Goal: Transaction & Acquisition: Purchase product/service

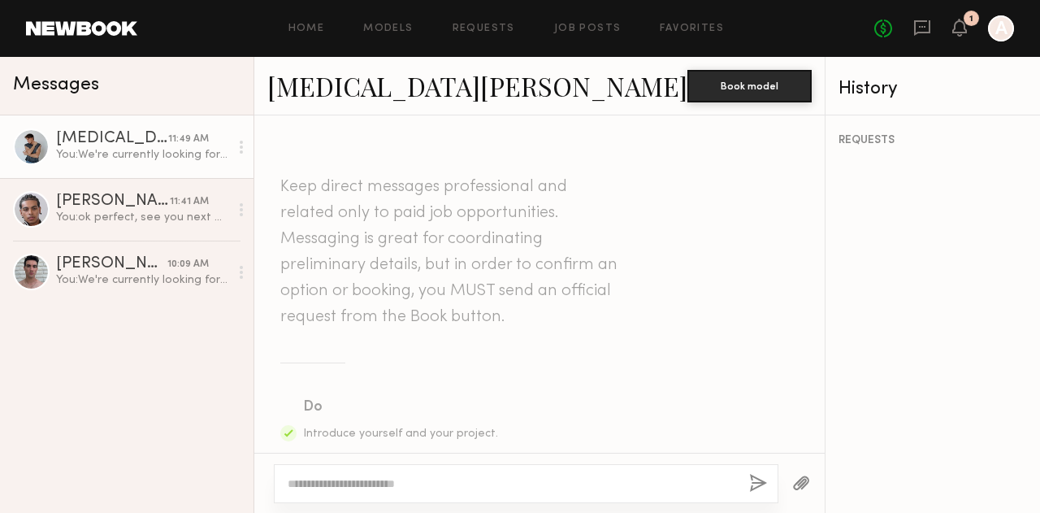
scroll to position [680, 0]
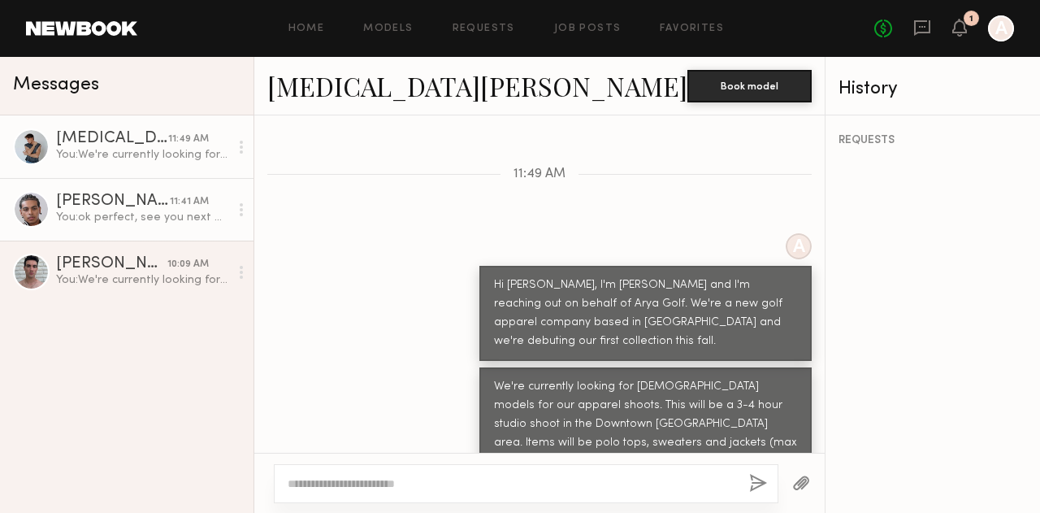
click at [104, 202] on div "Jaylin D." at bounding box center [113, 201] width 114 height 16
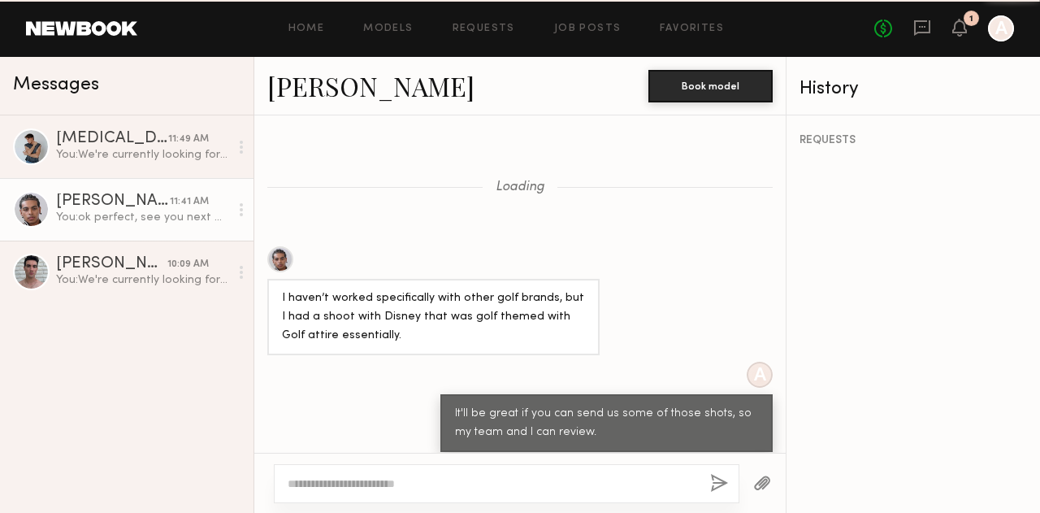
scroll to position [762, 0]
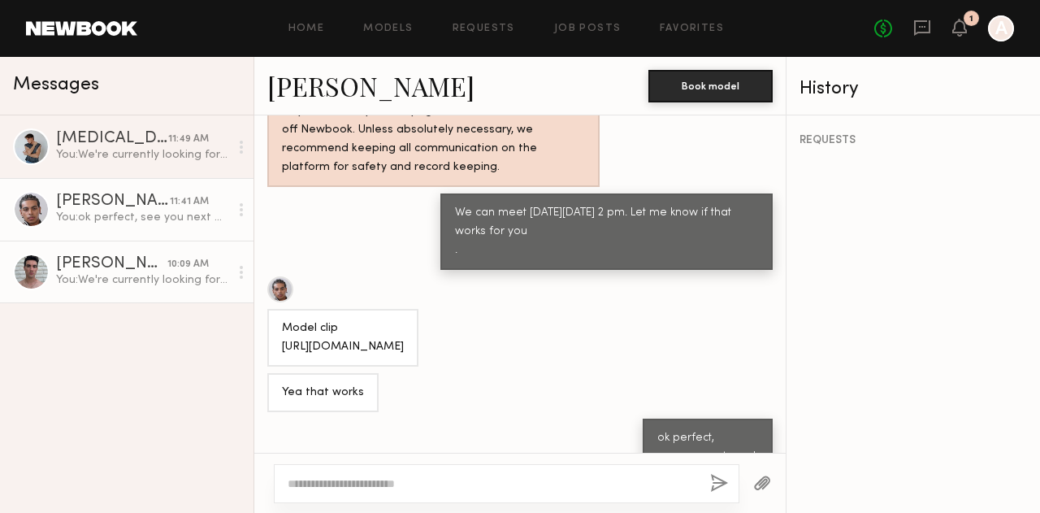
click at [126, 267] on div "Brad B." at bounding box center [111, 264] width 111 height 16
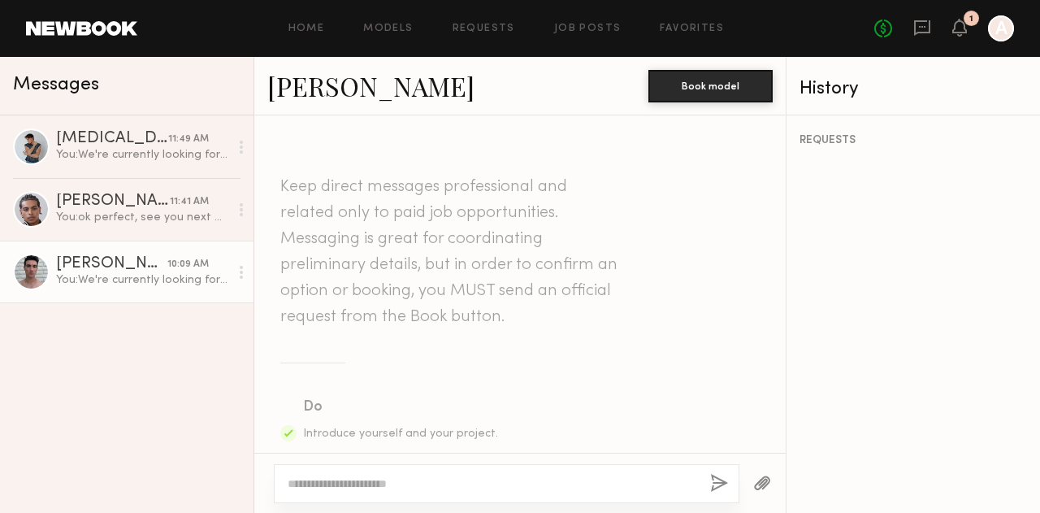
click at [32, 273] on div at bounding box center [31, 272] width 37 height 37
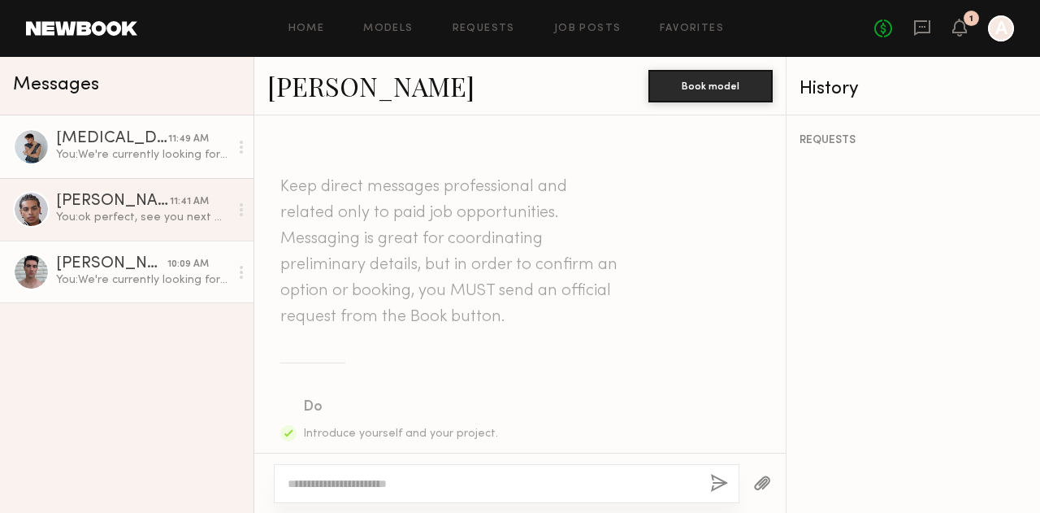
click at [26, 147] on div at bounding box center [31, 146] width 37 height 37
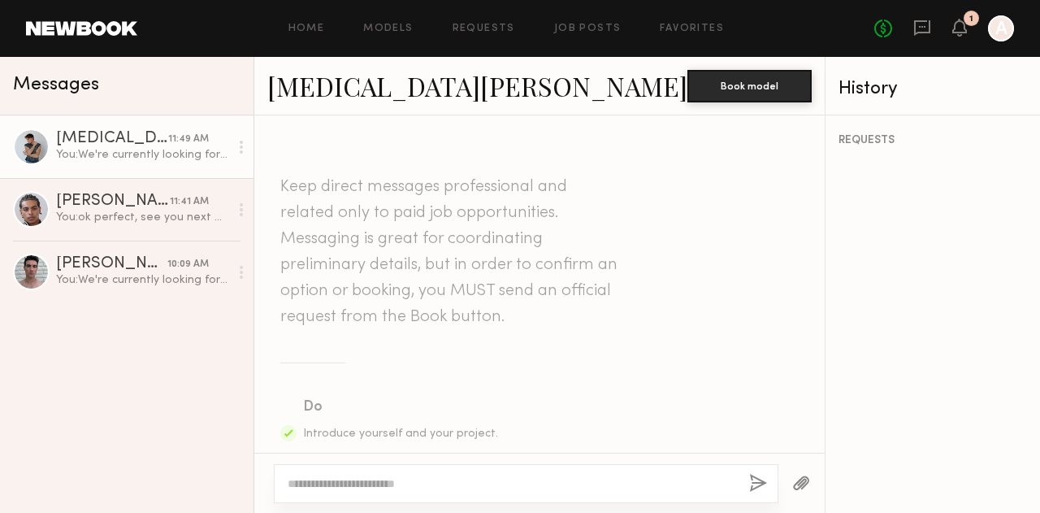
click at [313, 81] on link "Nikita M." at bounding box center [477, 85] width 420 height 35
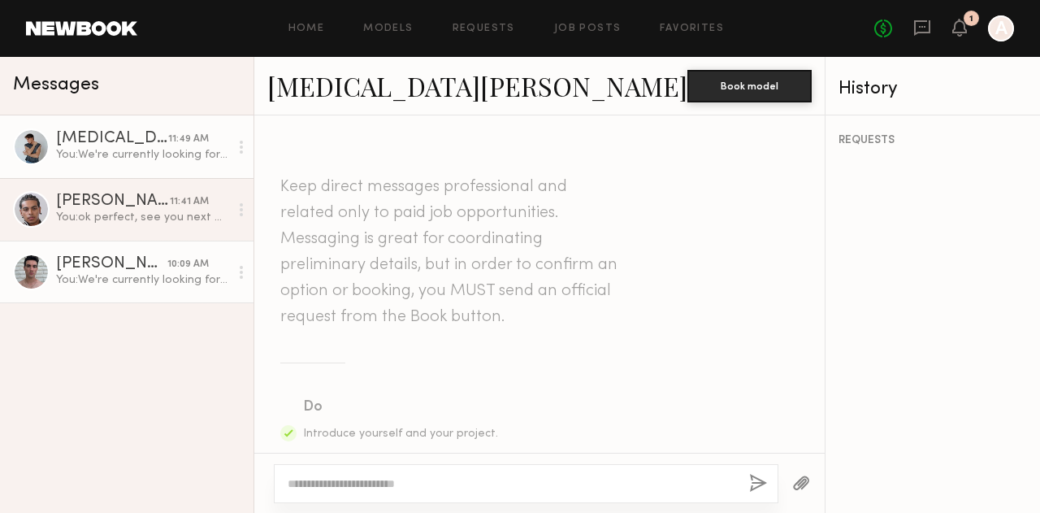
click at [31, 267] on div at bounding box center [31, 272] width 37 height 37
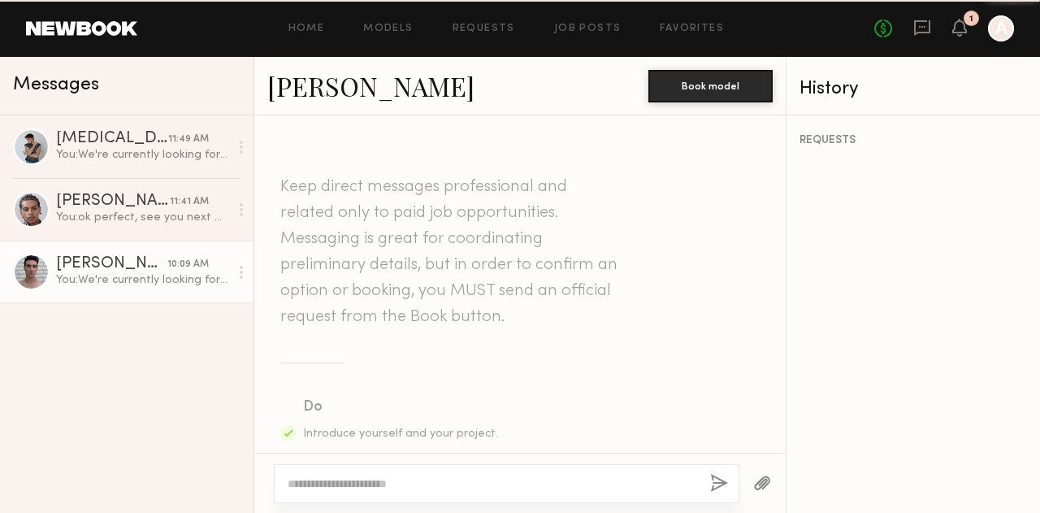
scroll to position [680, 0]
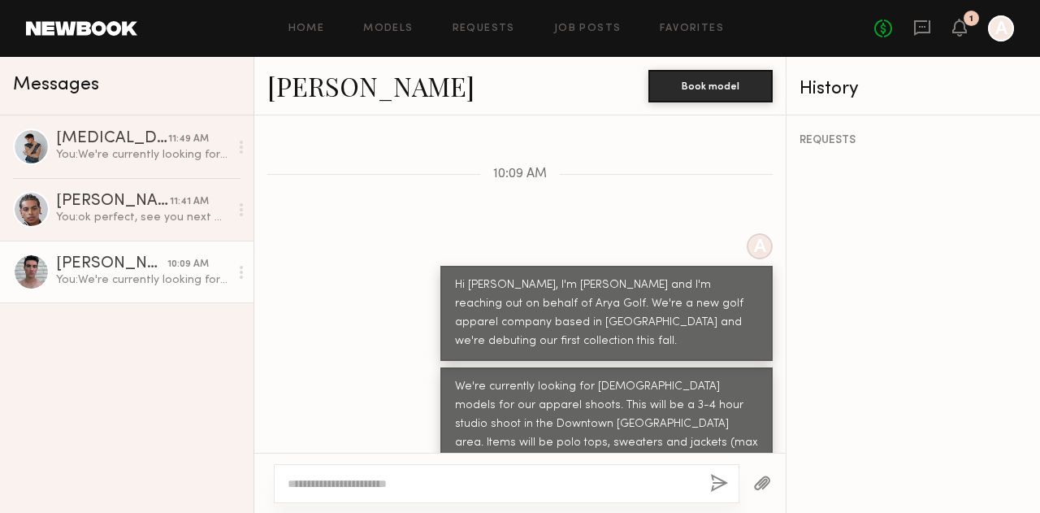
click at [293, 87] on link "[PERSON_NAME]" at bounding box center [370, 85] width 207 height 35
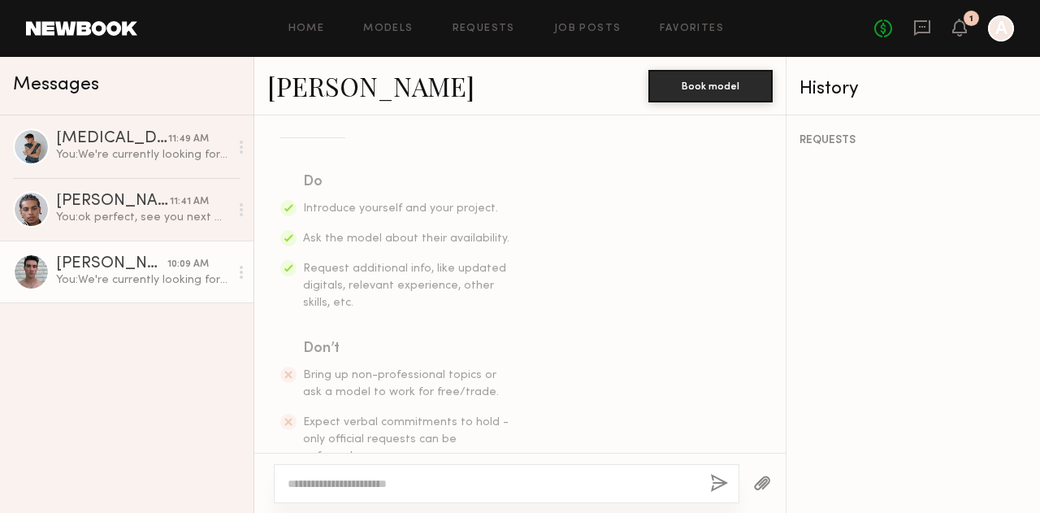
scroll to position [0, 0]
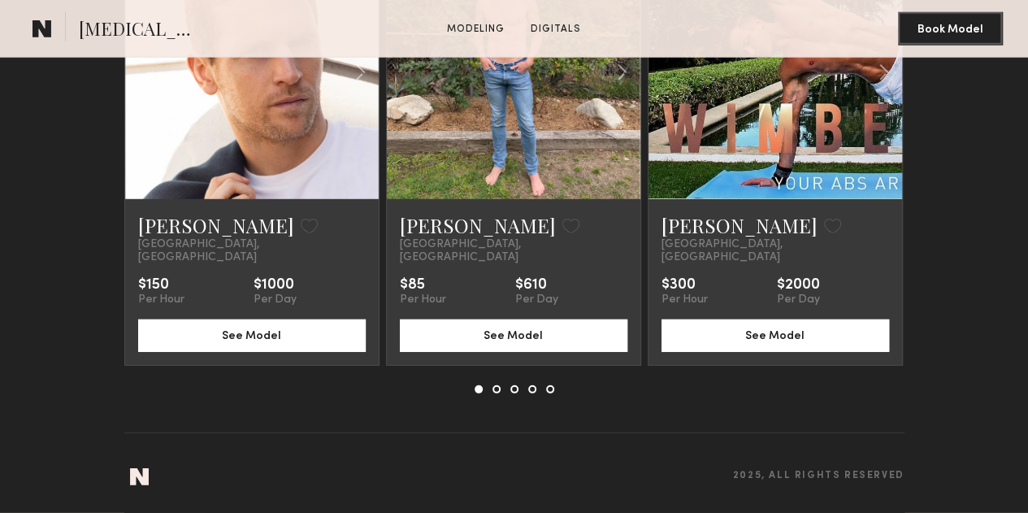
scroll to position [2428, 0]
click at [0, 0] on common-icon at bounding box center [0, 0] width 0 height 0
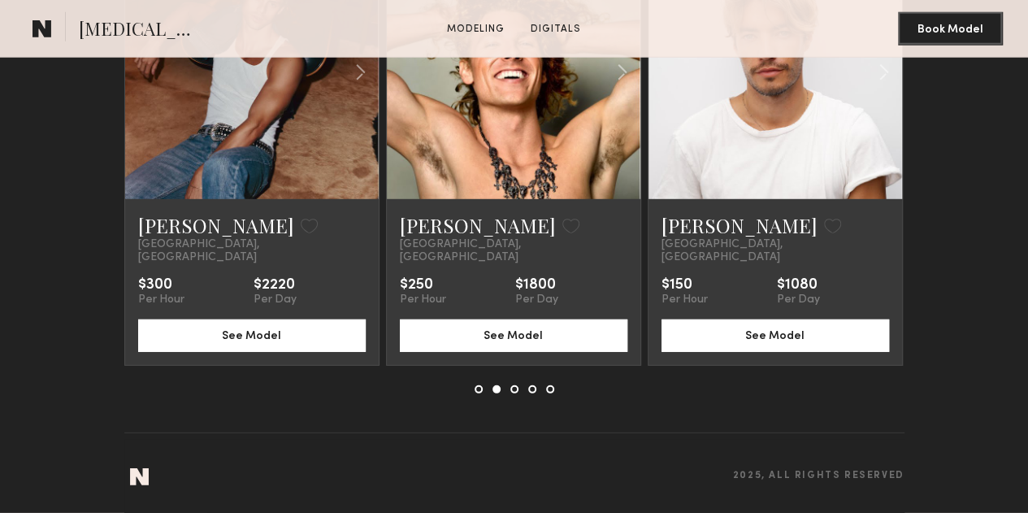
scroll to position [2332, 0]
click at [0, 0] on common-icon at bounding box center [0, 0] width 0 height 0
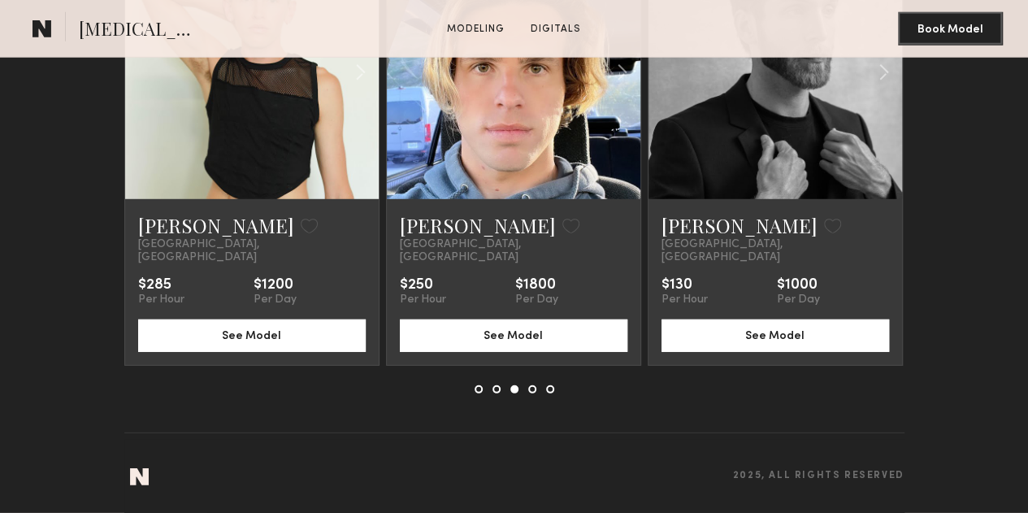
click at [0, 0] on common-icon at bounding box center [0, 0] width 0 height 0
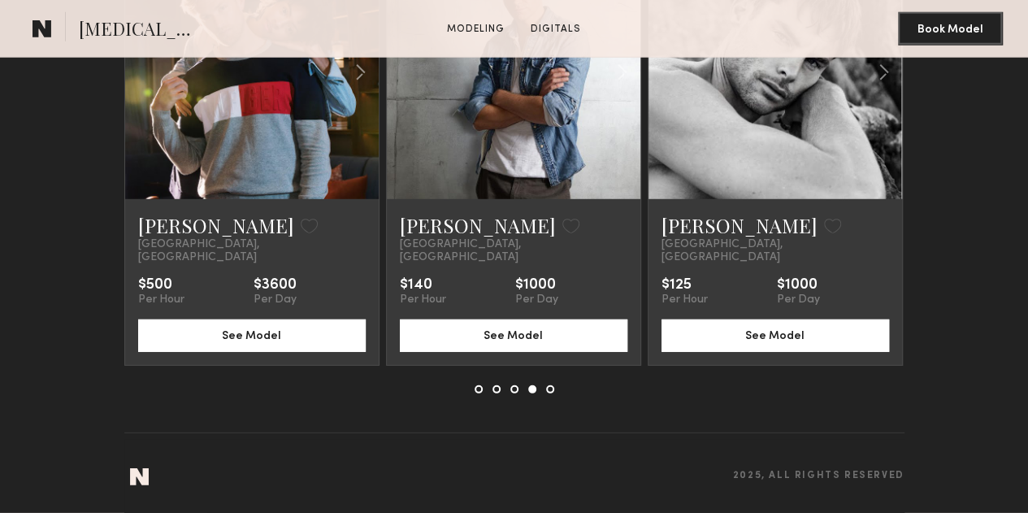
click at [0, 0] on common-icon at bounding box center [0, 0] width 0 height 0
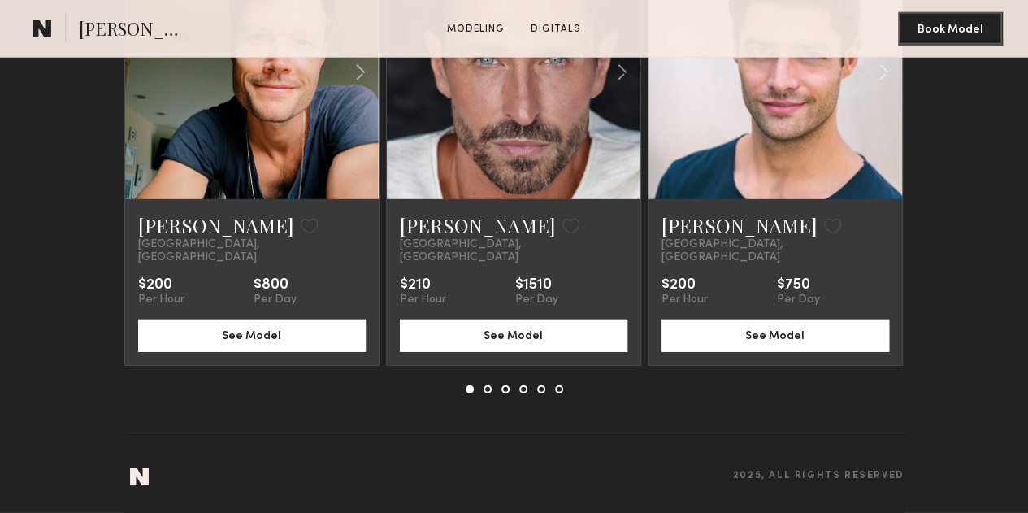
scroll to position [2358, 0]
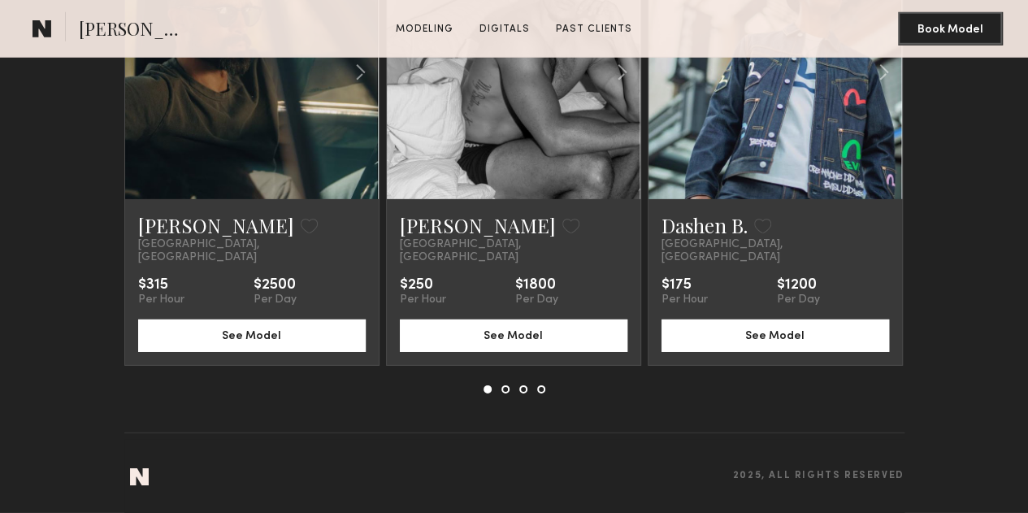
scroll to position [2437, 0]
